Goal: Task Accomplishment & Management: Manage account settings

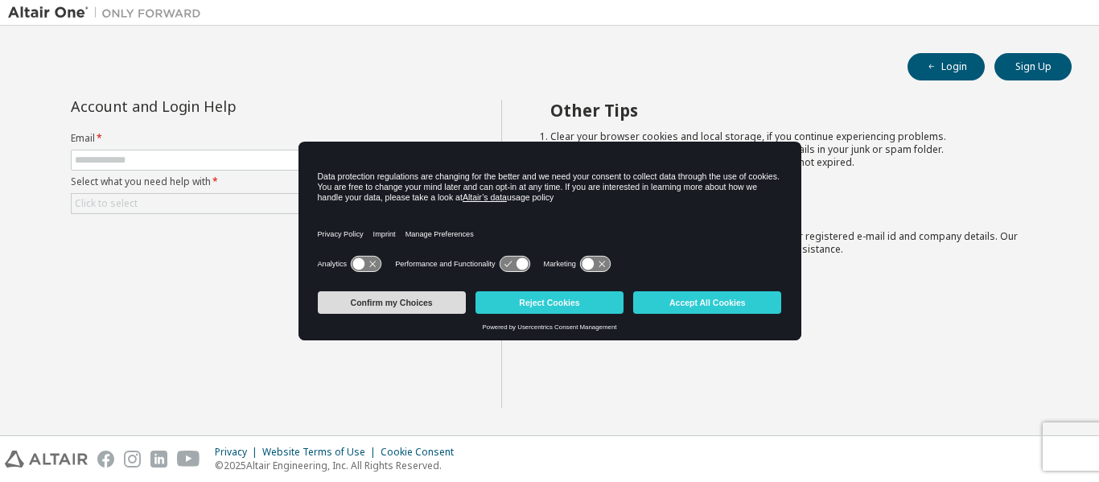
click at [410, 303] on button "Confirm my Choices" at bounding box center [392, 302] width 148 height 23
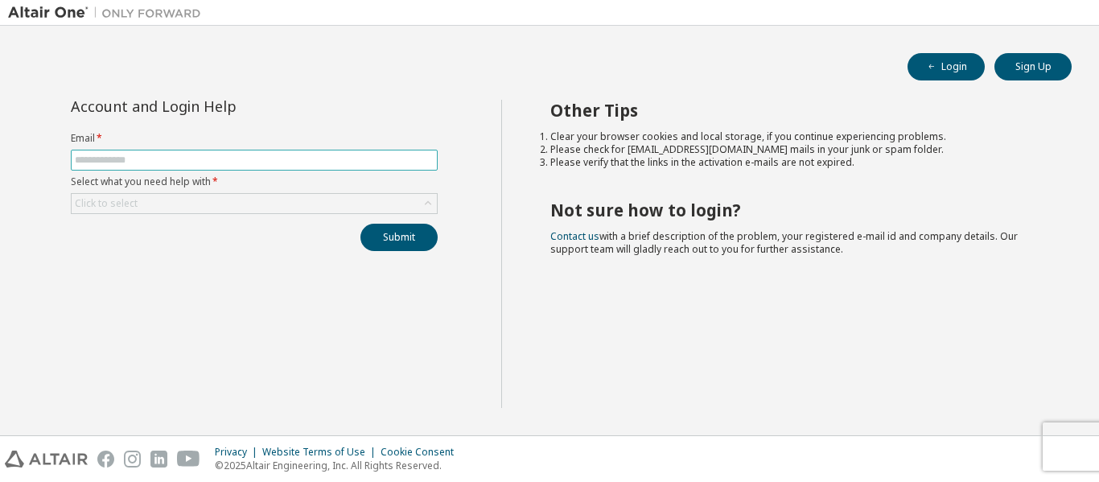
click at [286, 156] on input "text" at bounding box center [254, 160] width 359 height 13
type input "**********"
click at [360, 224] on button "Submit" at bounding box center [398, 237] width 77 height 27
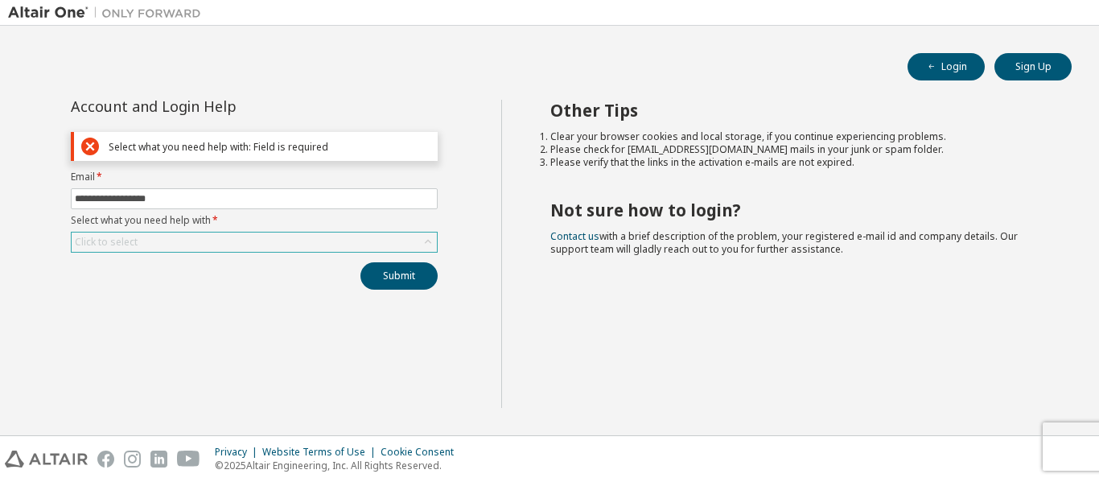
click at [241, 241] on div "Click to select" at bounding box center [254, 242] width 365 height 19
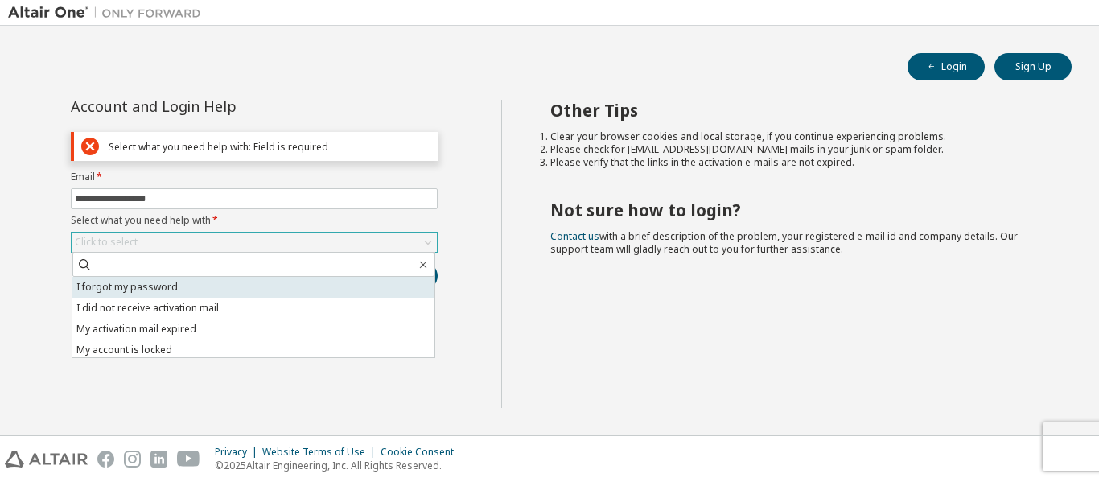
click at [230, 281] on li "I forgot my password" at bounding box center [253, 287] width 362 height 21
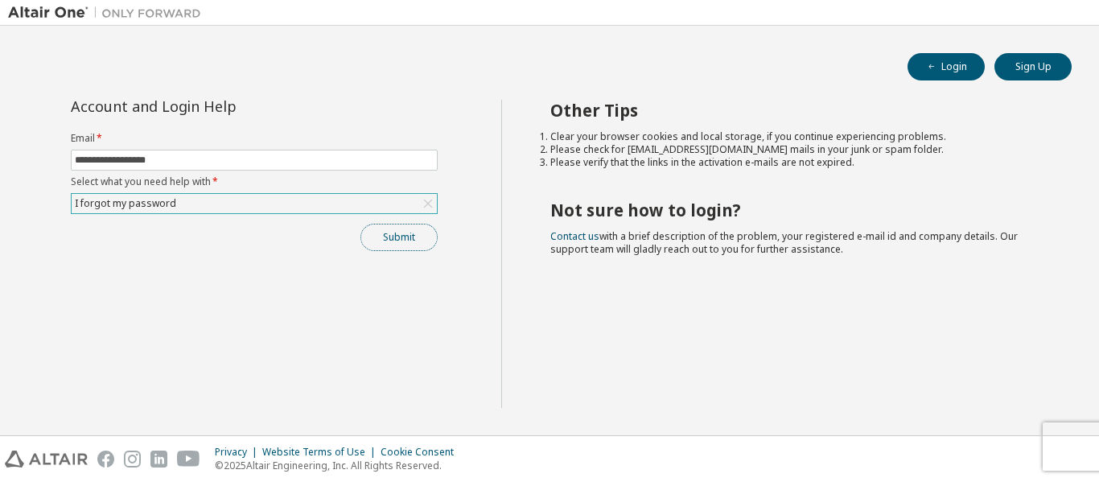
click at [400, 237] on button "Submit" at bounding box center [398, 237] width 77 height 27
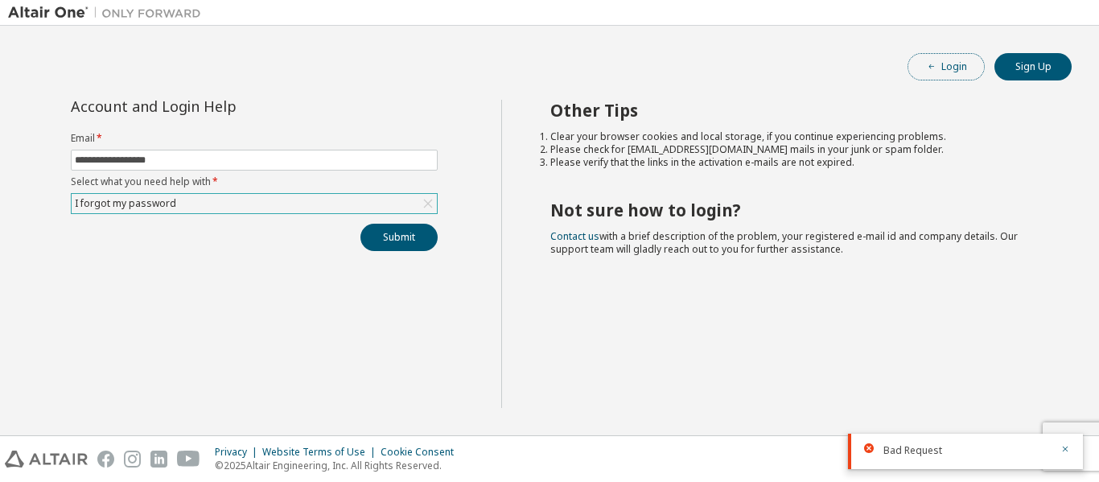
click at [955, 65] on button "Login" at bounding box center [946, 66] width 77 height 27
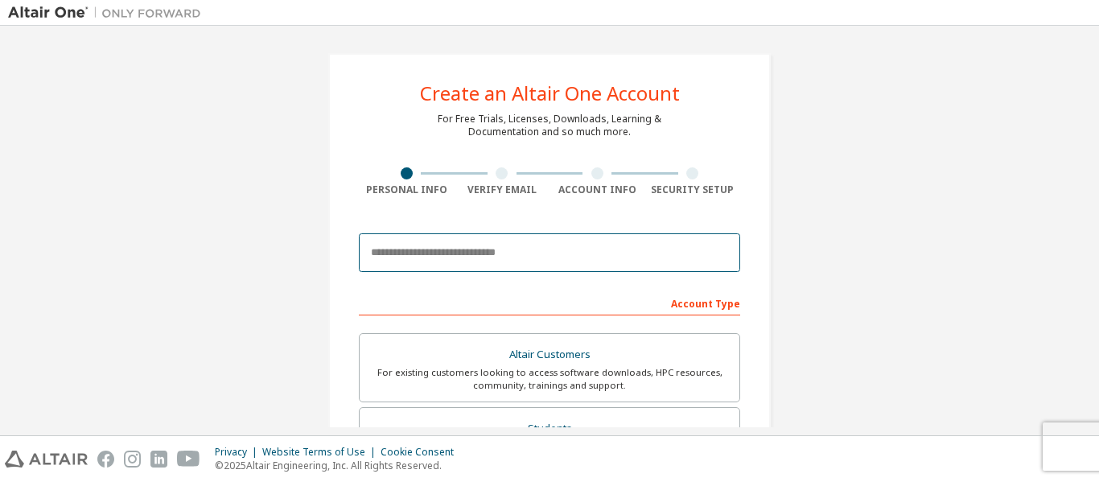
click at [618, 248] on input "email" at bounding box center [549, 252] width 381 height 39
type input "**********"
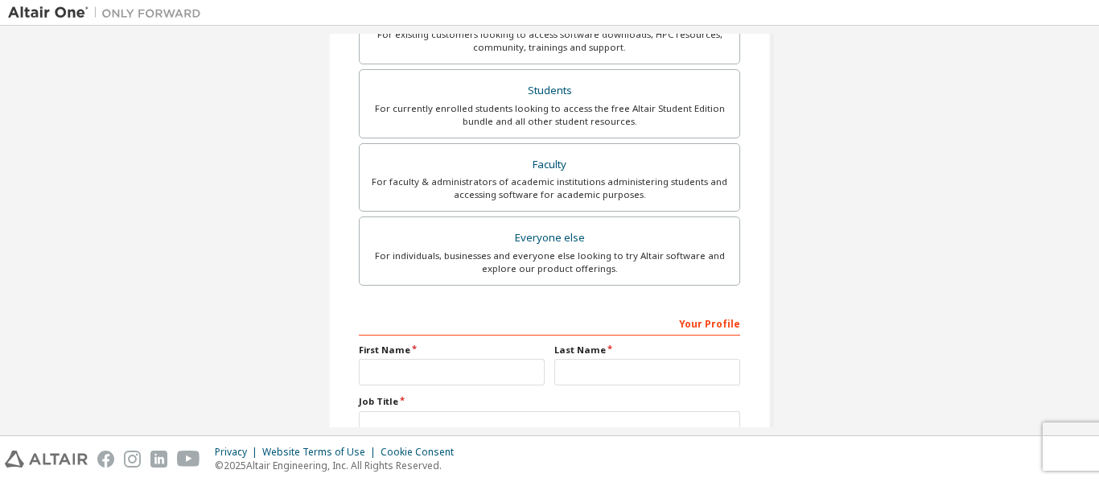
scroll to position [340, 0]
click at [468, 358] on input "text" at bounding box center [452, 369] width 186 height 27
type input "***"
click at [580, 372] on input "text" at bounding box center [647, 369] width 186 height 27
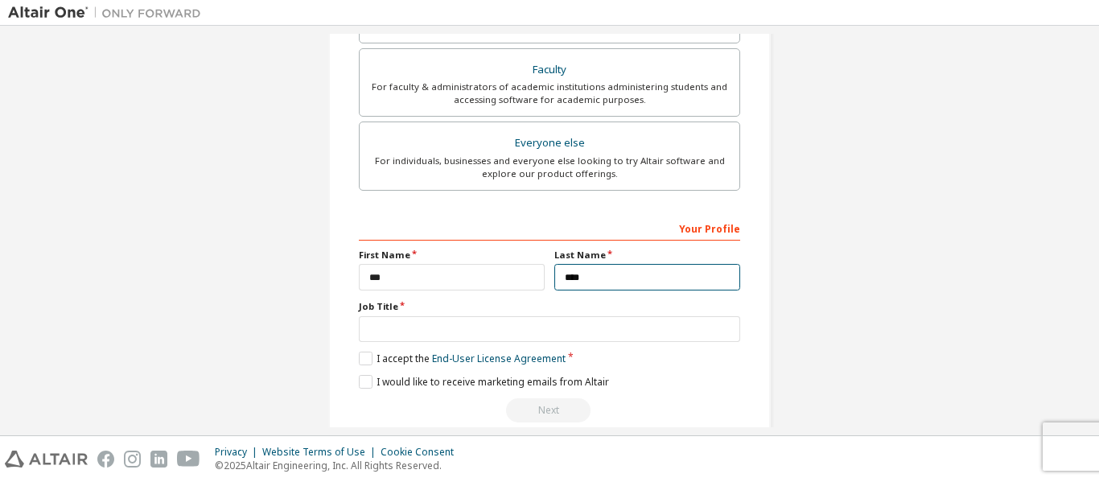
scroll to position [442, 0]
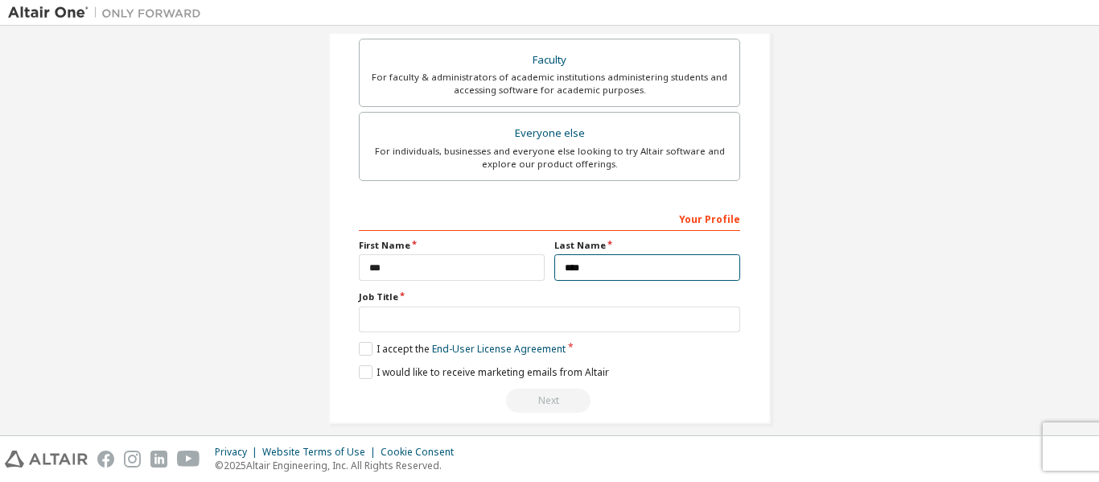
type input "****"
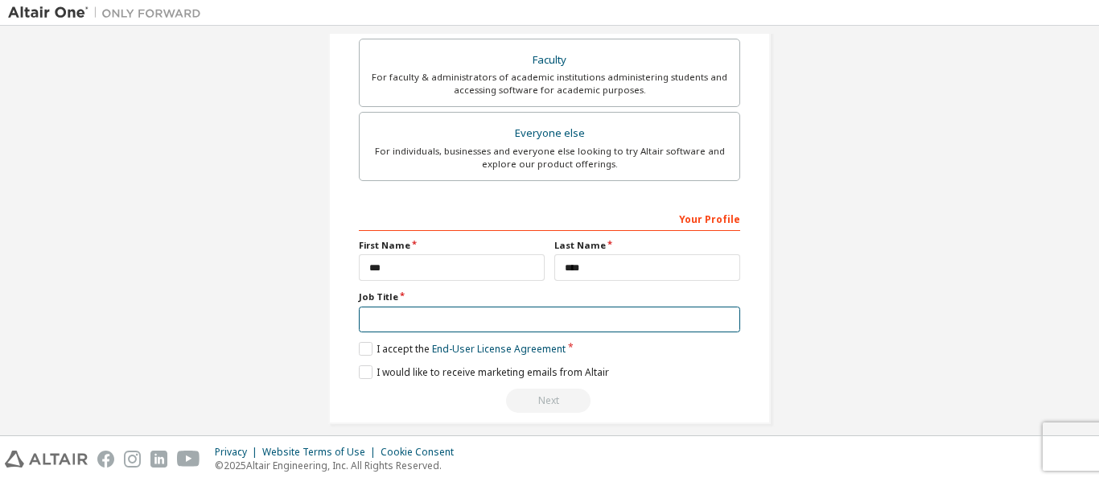
click at [473, 323] on input "text" at bounding box center [549, 320] width 381 height 27
type input "*******"
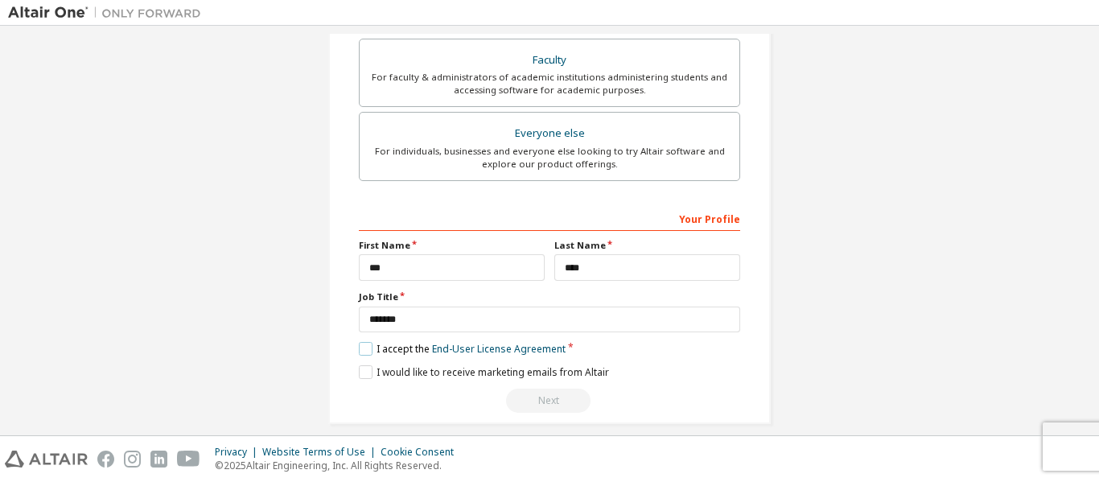
click at [363, 353] on label "I accept the End-User License Agreement" at bounding box center [462, 349] width 207 height 14
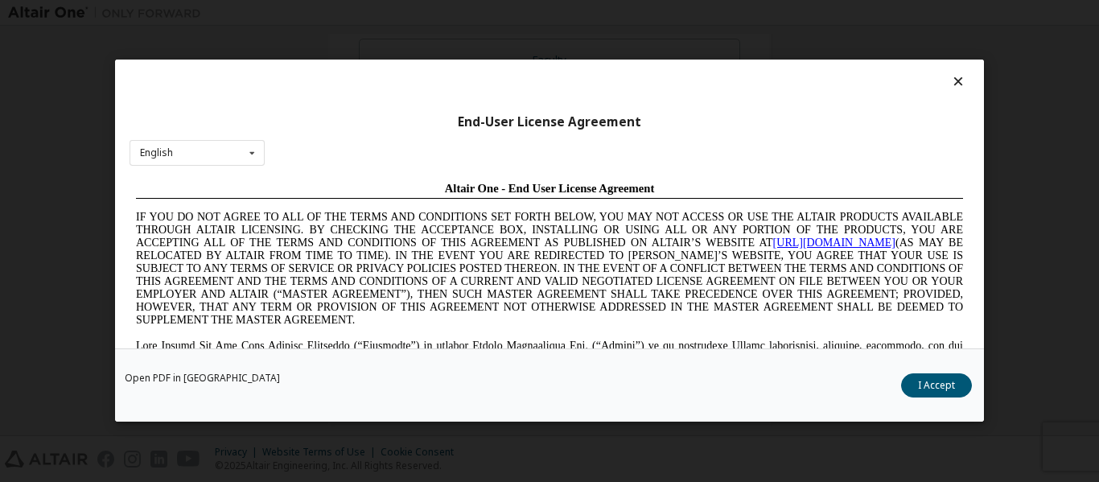
scroll to position [0, 0]
click at [253, 155] on icon at bounding box center [252, 153] width 20 height 25
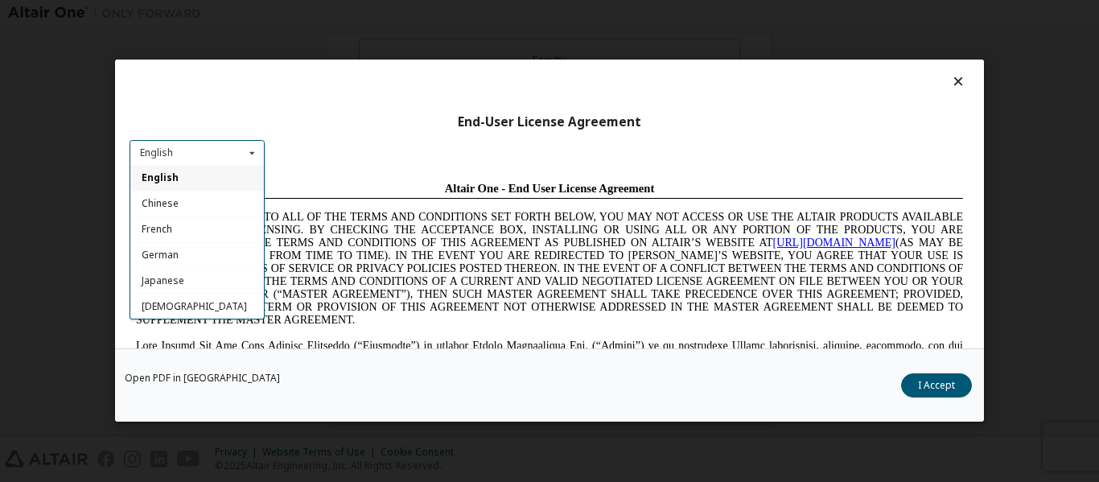
click at [210, 174] on div "English" at bounding box center [197, 179] width 134 height 26
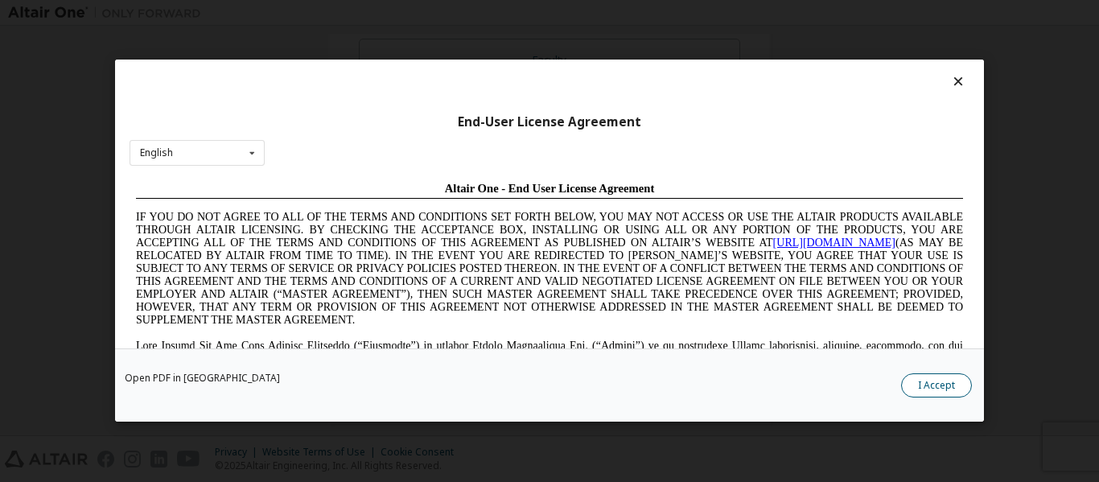
click at [957, 383] on button "I Accept" at bounding box center [936, 386] width 71 height 24
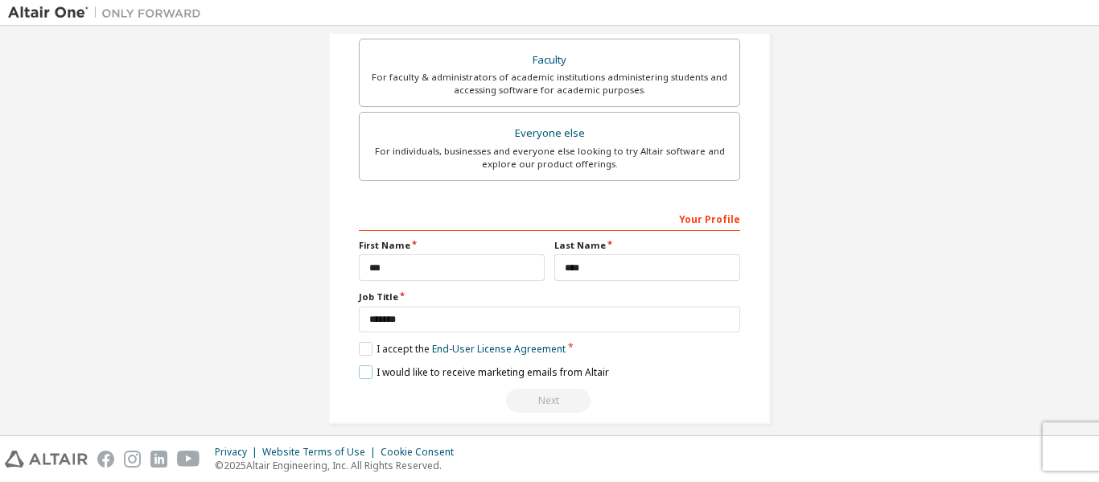
click at [366, 370] on label "I would like to receive marketing emails from Altair" at bounding box center [484, 372] width 250 height 14
click at [519, 401] on div "Next" at bounding box center [549, 401] width 381 height 24
click at [699, 228] on div "Your Profile" at bounding box center [549, 218] width 381 height 26
click at [708, 216] on div "Your Profile" at bounding box center [549, 218] width 381 height 26
drag, startPoint x: 708, startPoint y: 216, endPoint x: 837, endPoint y: 281, distance: 143.9
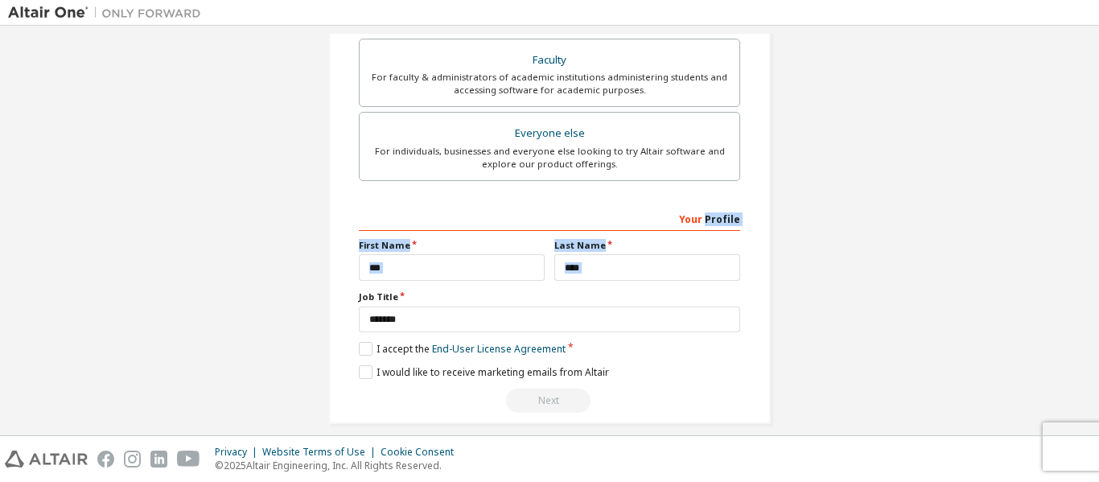
click at [837, 281] on div "**********" at bounding box center [549, 17] width 1083 height 852
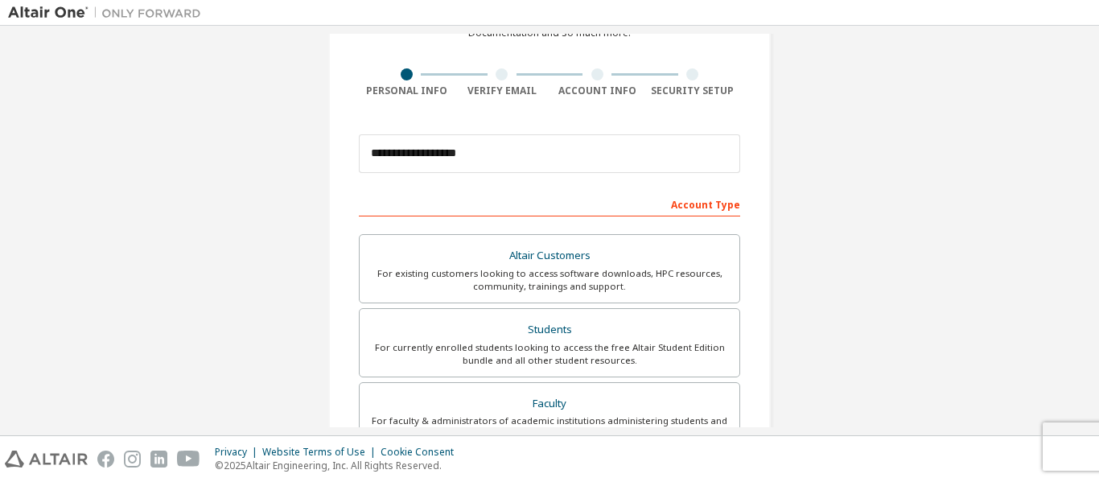
scroll to position [94, 0]
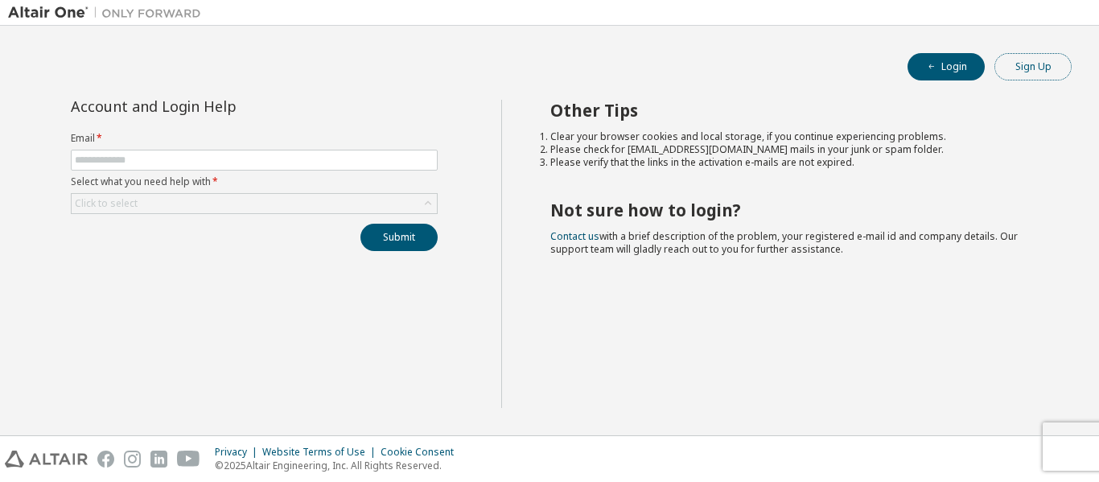
click at [1034, 73] on button "Sign Up" at bounding box center [1032, 66] width 77 height 27
drag, startPoint x: 1098, startPoint y: 171, endPoint x: 860, endPoint y: 267, distance: 256.7
click at [860, 267] on div "Login Sign Up Account and Login Help Email * Select what you need help with * C…" at bounding box center [549, 231] width 1099 height 410
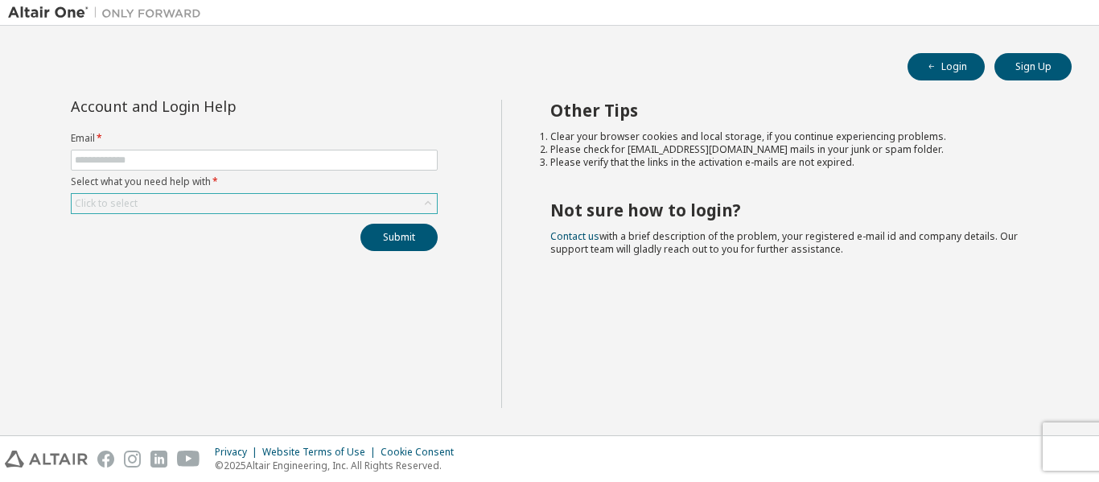
click at [274, 200] on div "Click to select" at bounding box center [254, 203] width 365 height 19
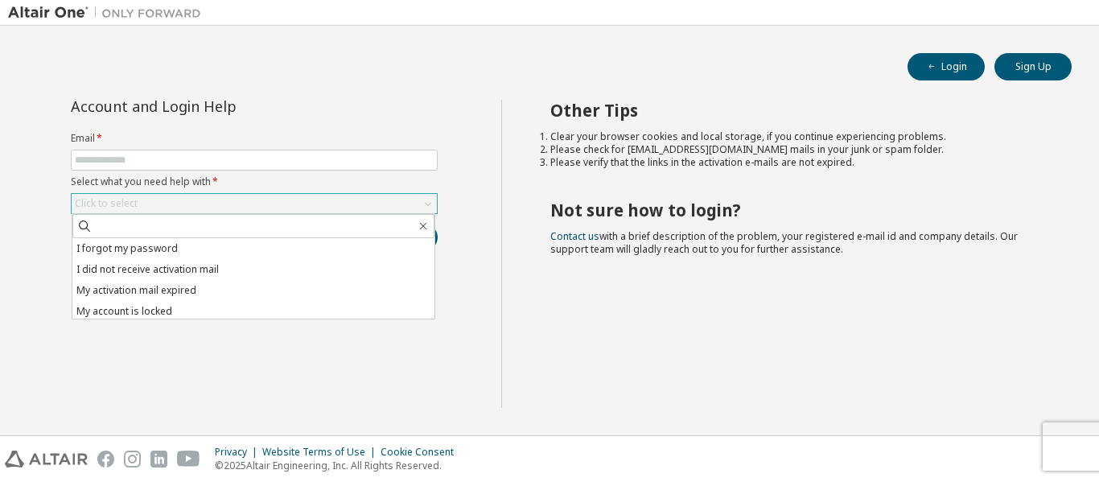
click at [424, 200] on icon at bounding box center [428, 203] width 16 height 16
click at [302, 151] on span at bounding box center [254, 160] width 367 height 21
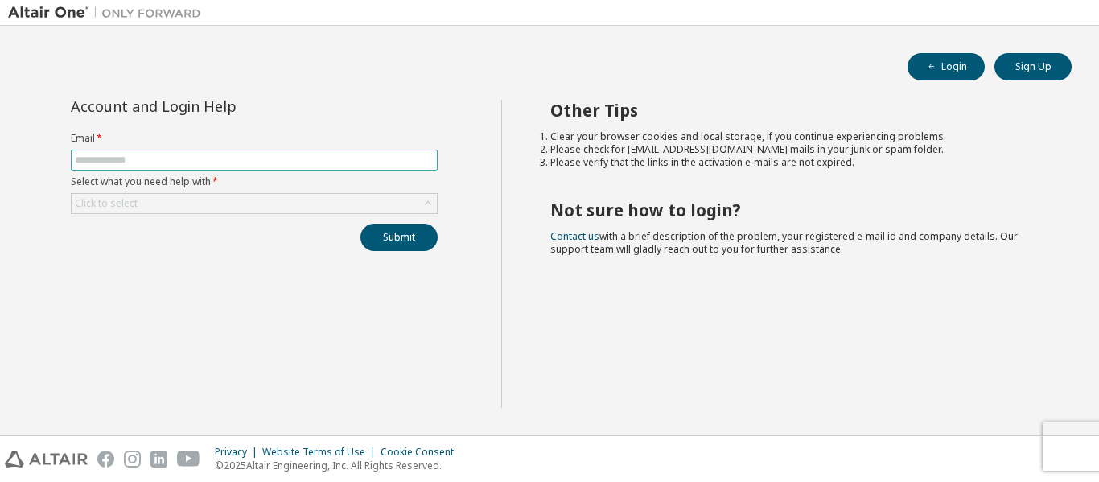
click at [302, 158] on input "text" at bounding box center [254, 160] width 359 height 13
type input "**********"
click at [290, 195] on div "Click to select" at bounding box center [254, 203] width 365 height 19
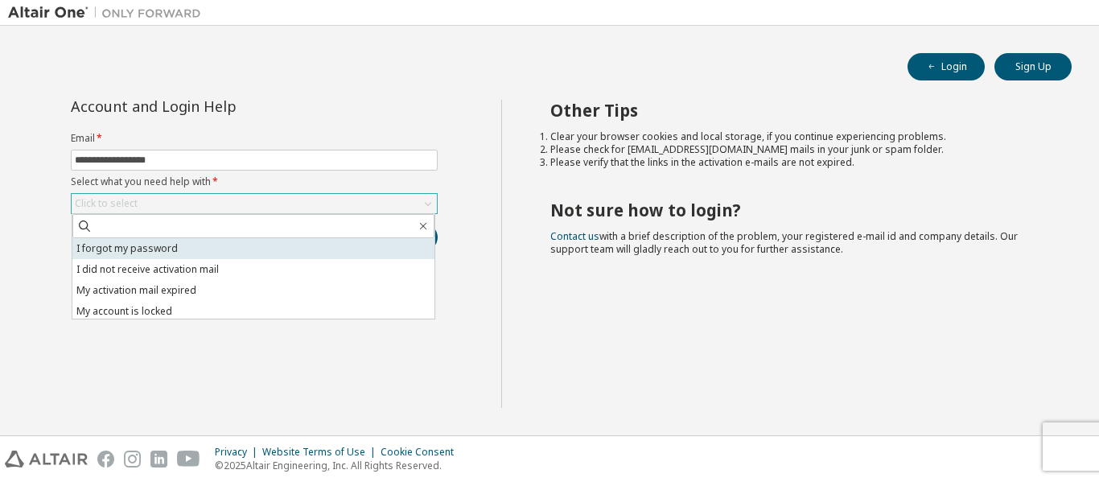
click at [99, 245] on li "I forgot my password" at bounding box center [253, 248] width 362 height 21
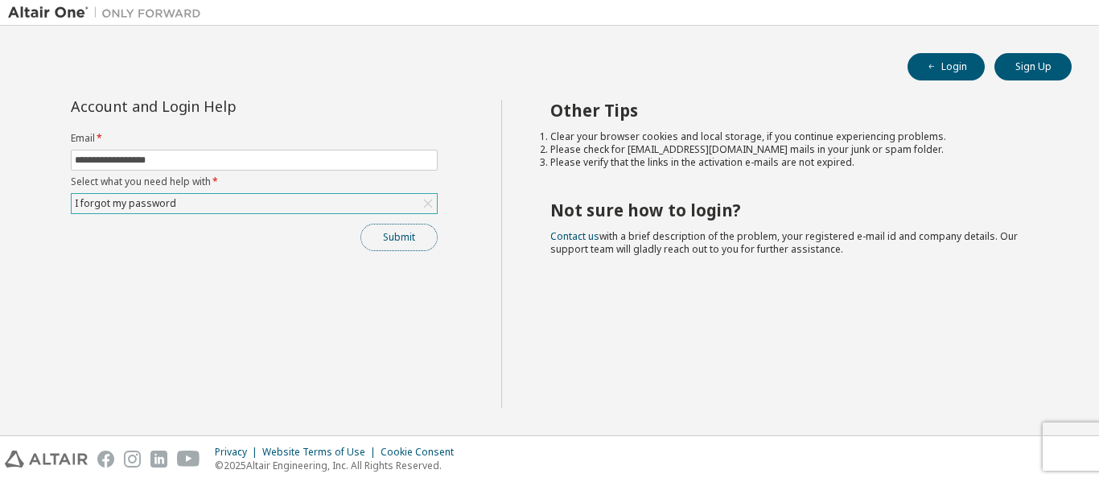
click at [373, 239] on button "Submit" at bounding box center [398, 237] width 77 height 27
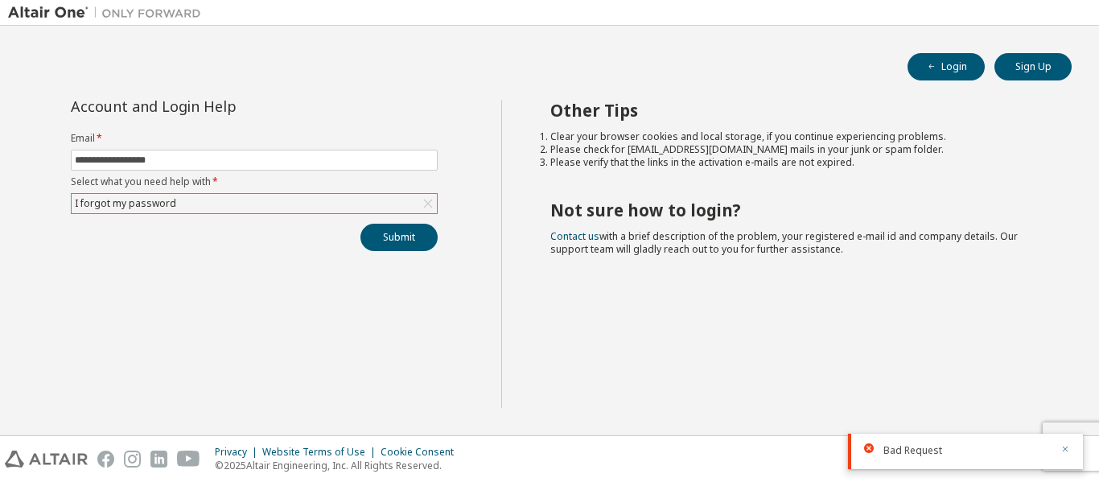
click at [1066, 451] on icon "button" at bounding box center [1065, 449] width 10 height 10
